Goal: Task Accomplishment & Management: Use online tool/utility

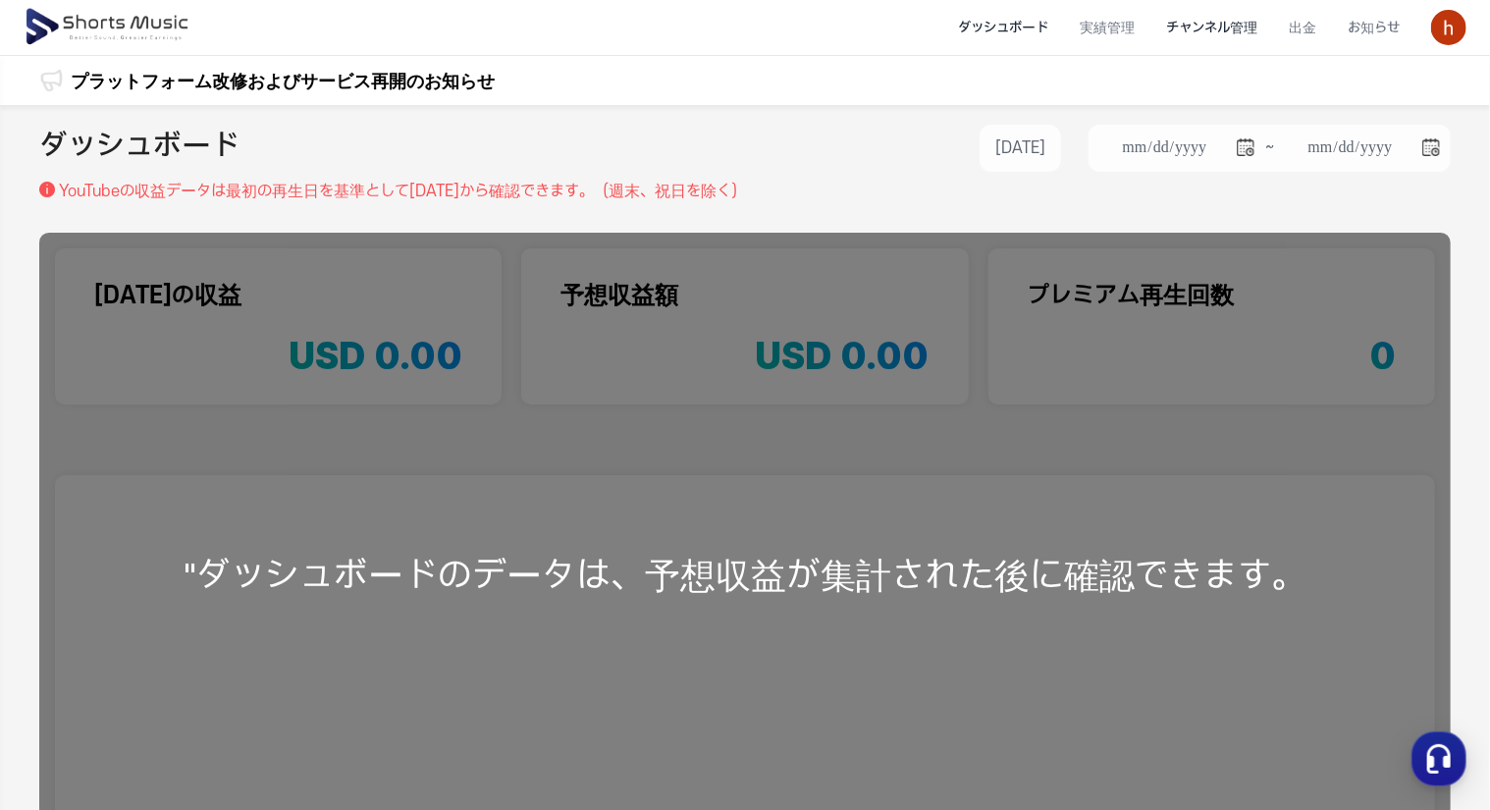
click at [1230, 36] on li "チャンネル管理" at bounding box center [1212, 28] width 123 height 52
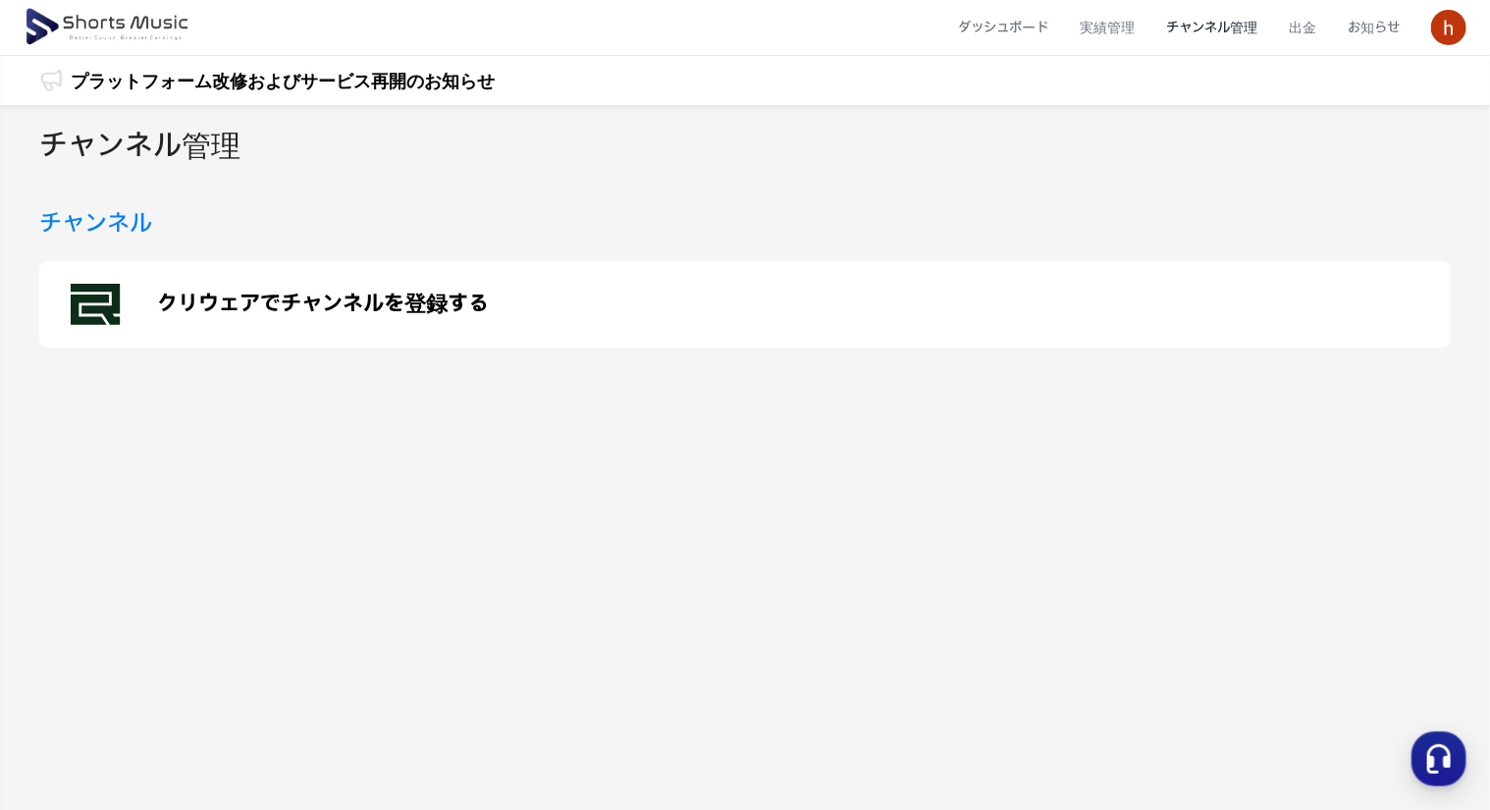
click at [314, 310] on p "クリウェアでチャンネルを登録する" at bounding box center [323, 305] width 332 height 24
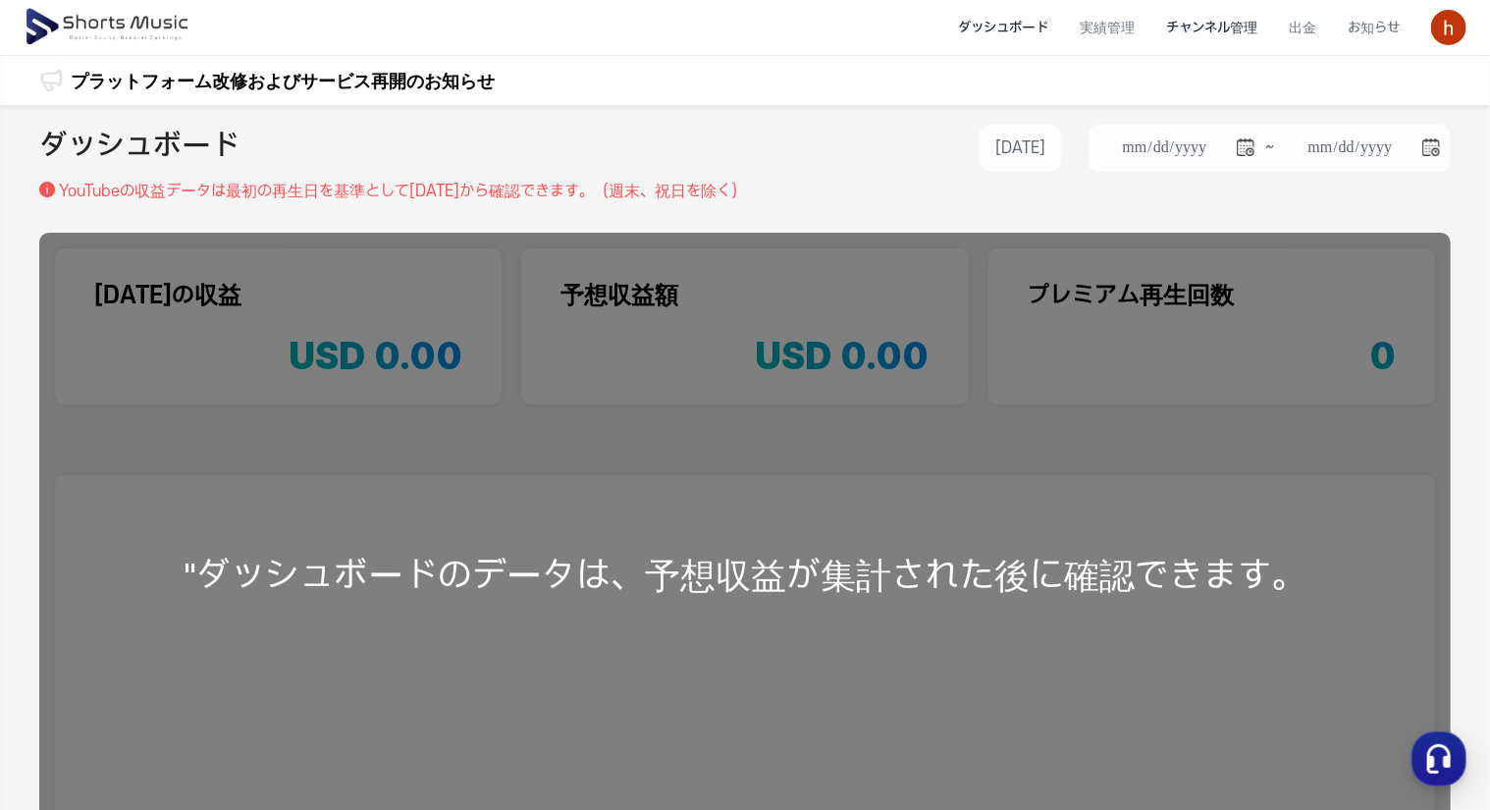
click at [1222, 27] on li "チャンネル管理" at bounding box center [1212, 28] width 123 height 52
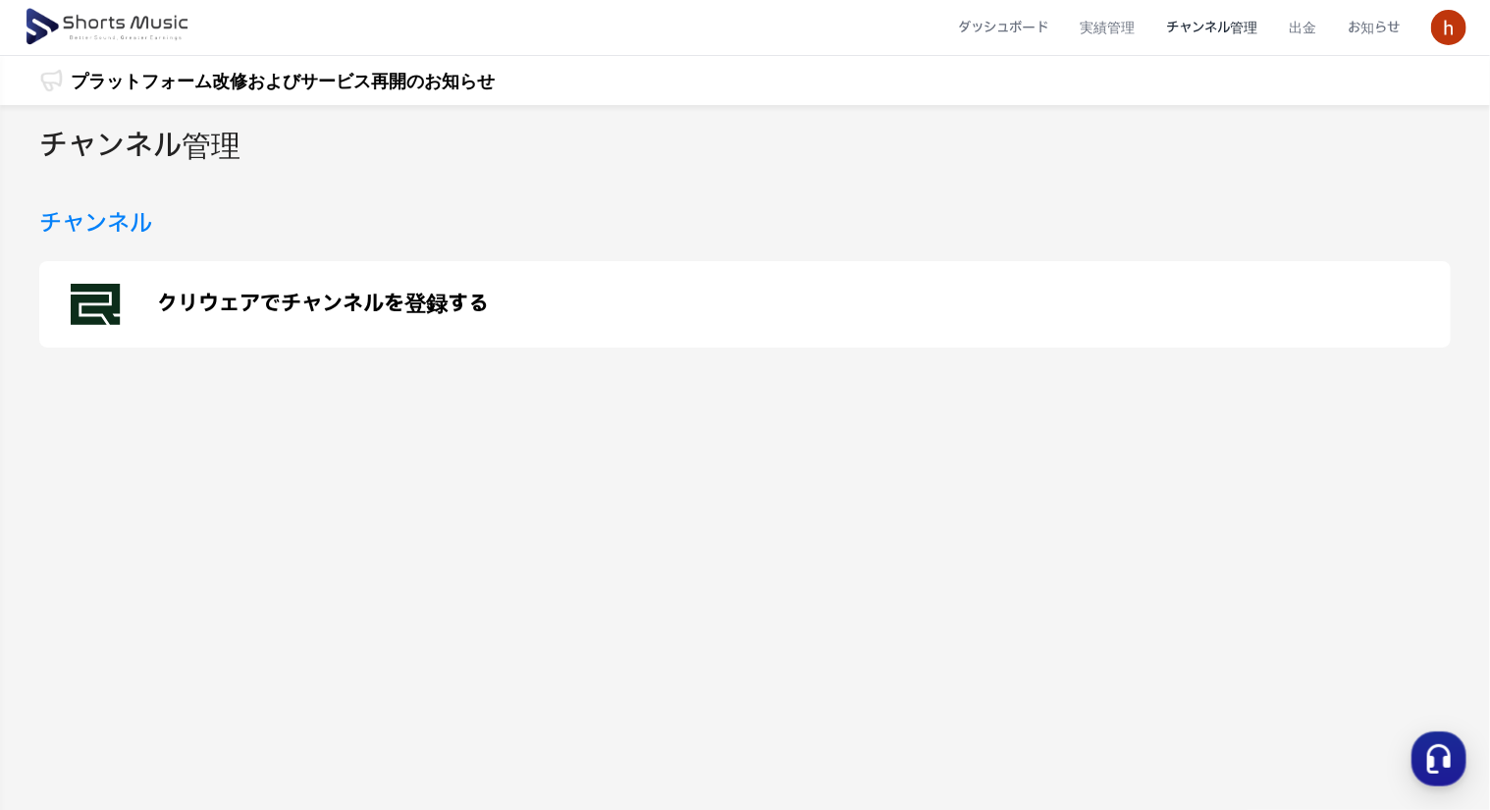
click at [311, 300] on p "クリウェアでチャンネルを登録する" at bounding box center [323, 305] width 332 height 24
